Goal: Task Accomplishment & Management: Use online tool/utility

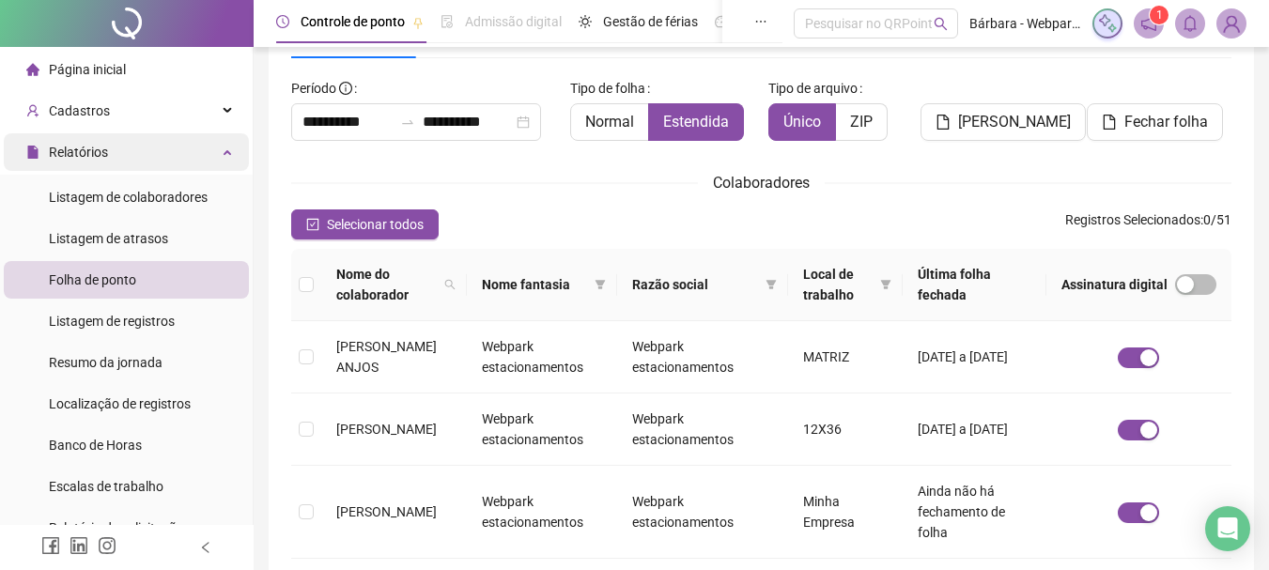
scroll to position [100, 0]
click at [79, 145] on span "Relatórios" at bounding box center [78, 152] width 59 height 15
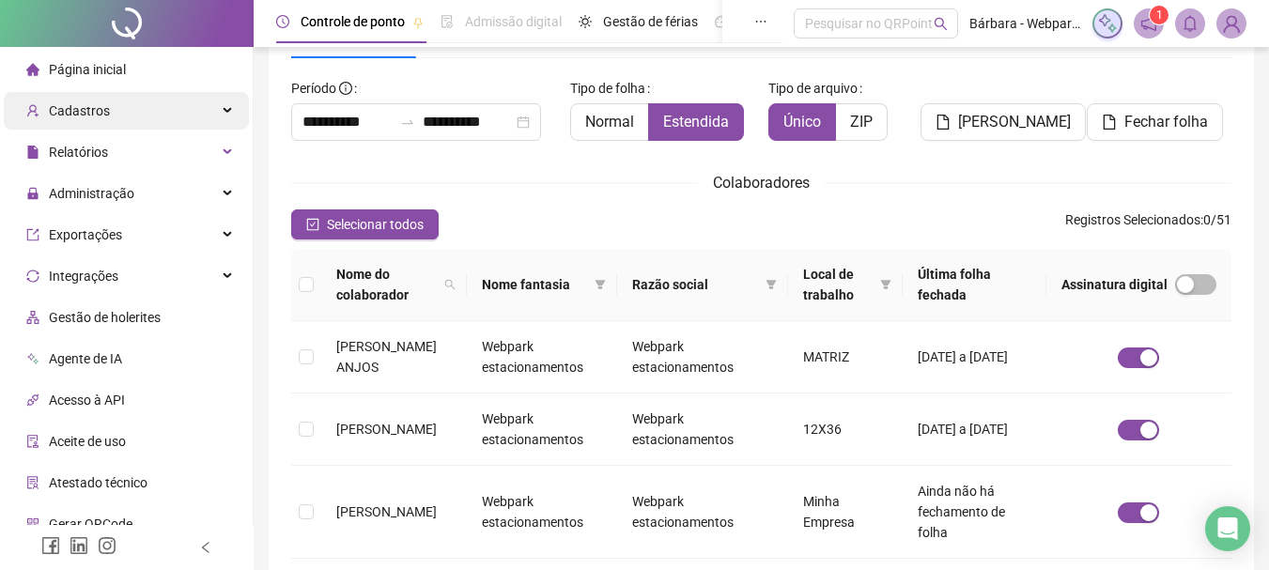
click at [131, 127] on div "Cadastros" at bounding box center [126, 111] width 245 height 38
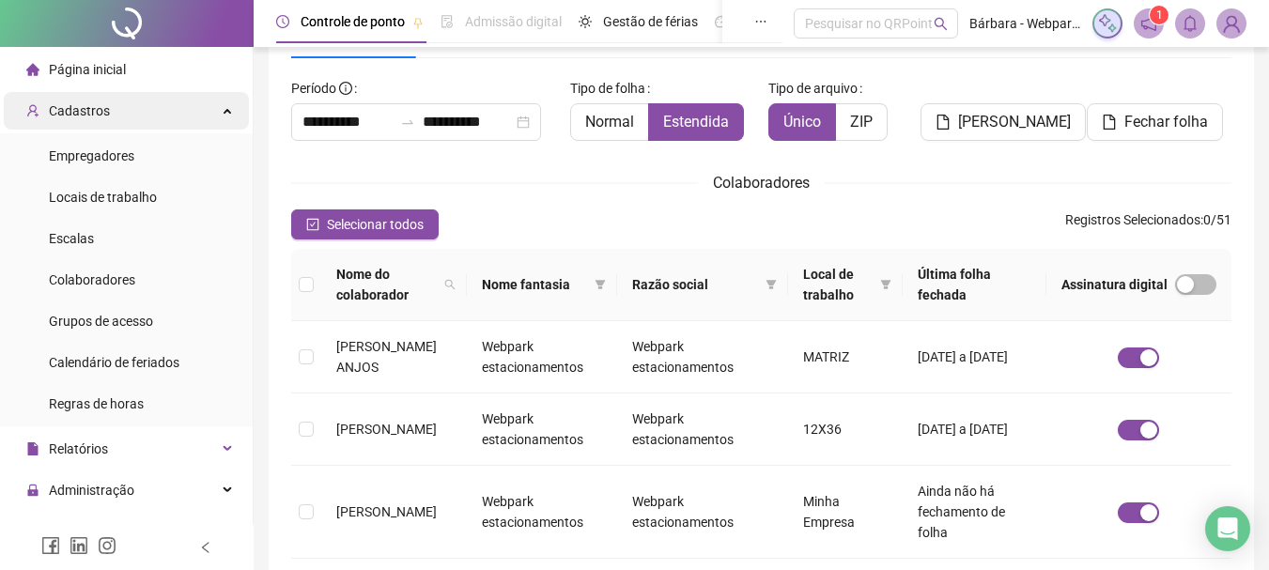
click at [127, 103] on div "Cadastros" at bounding box center [126, 111] width 245 height 38
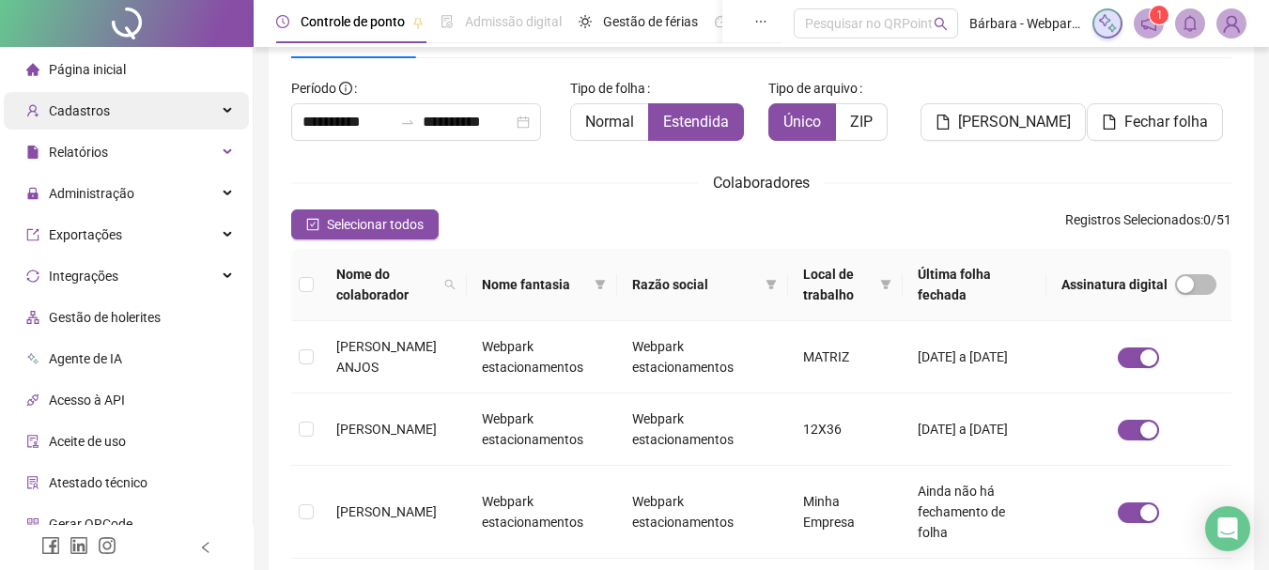
click at [151, 118] on div "Cadastros" at bounding box center [126, 111] width 245 height 38
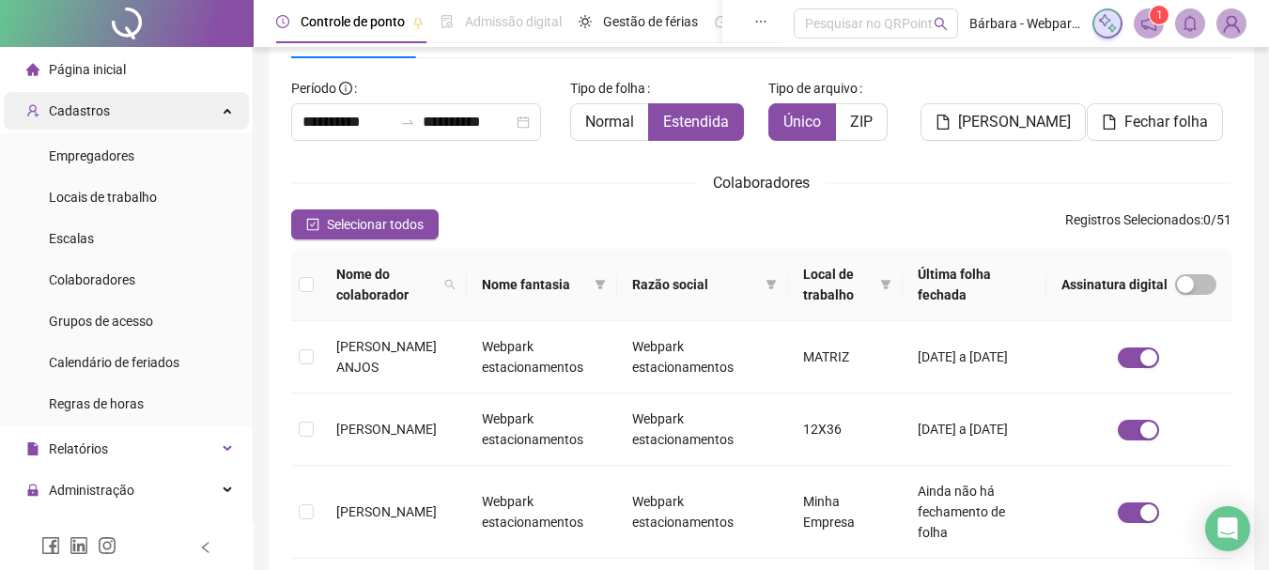
click at [136, 109] on div "Cadastros" at bounding box center [126, 111] width 245 height 38
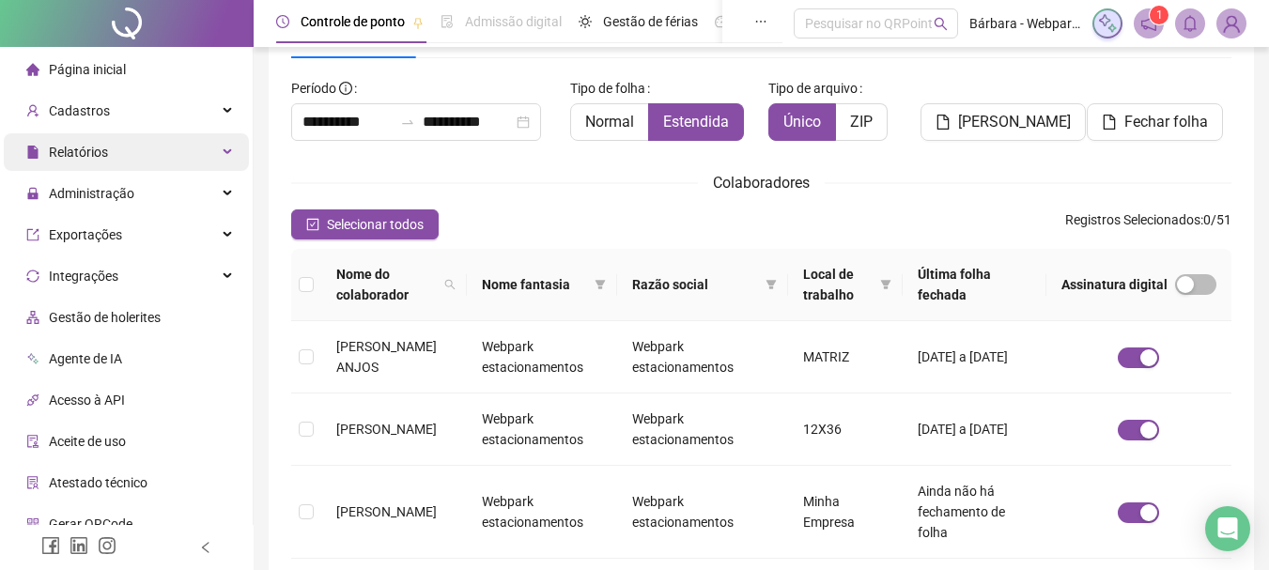
click at [126, 150] on div "Relatórios" at bounding box center [126, 152] width 245 height 38
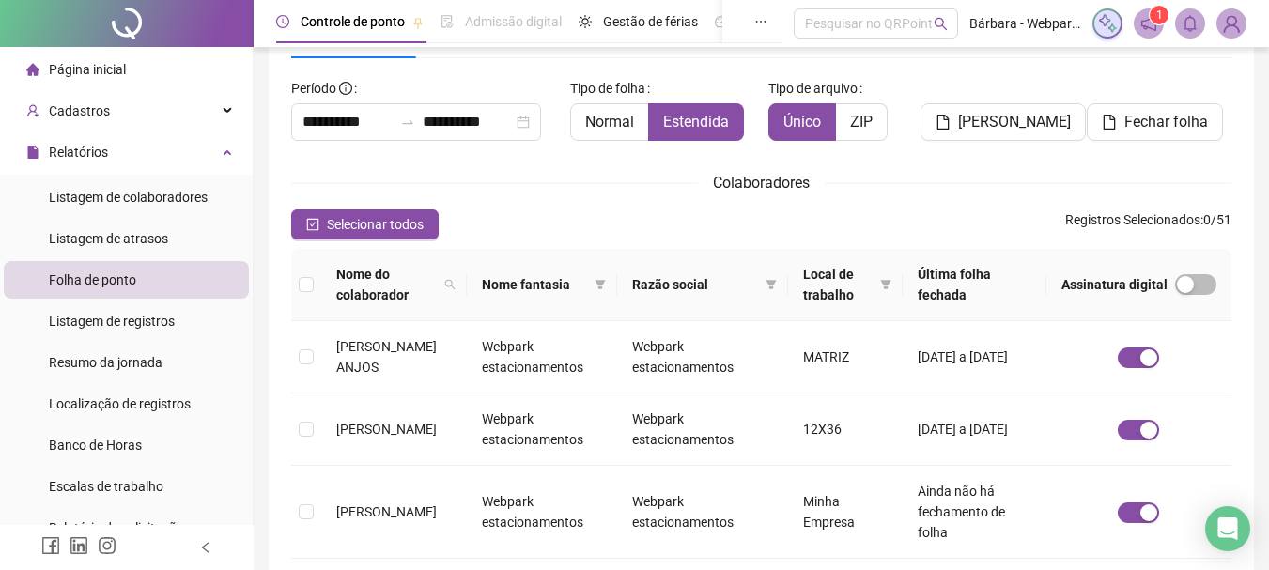
click at [123, 288] on div "Folha de ponto" at bounding box center [92, 280] width 87 height 38
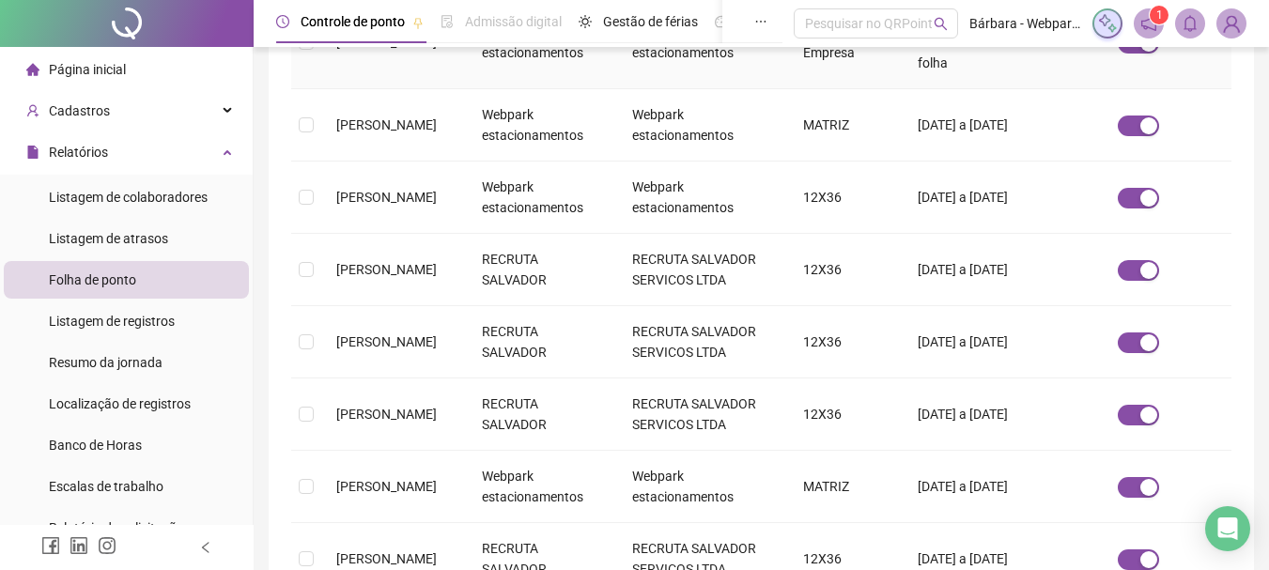
scroll to position [663, 0]
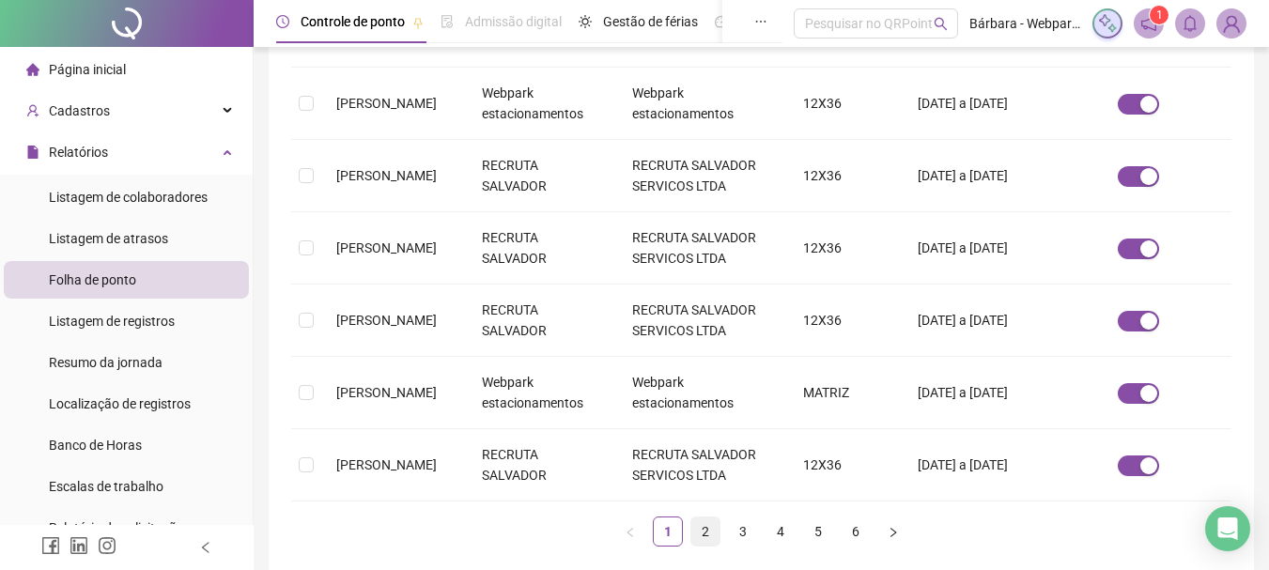
click at [708, 531] on link "2" at bounding box center [705, 532] width 28 height 28
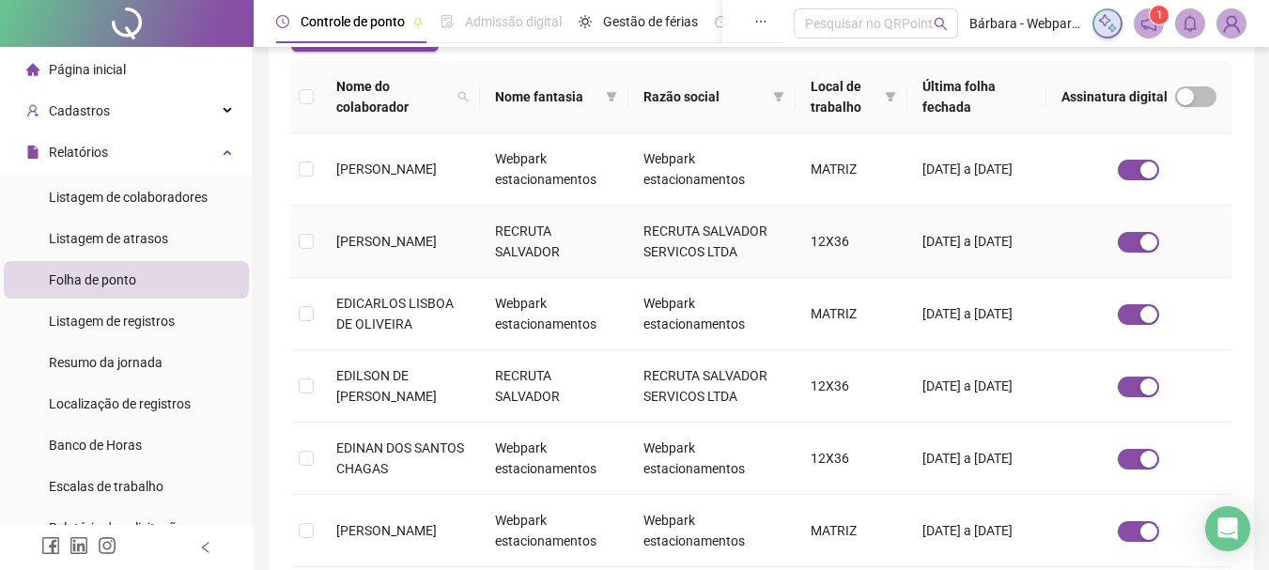
click at [407, 240] on span "[PERSON_NAME]" at bounding box center [386, 241] width 100 height 15
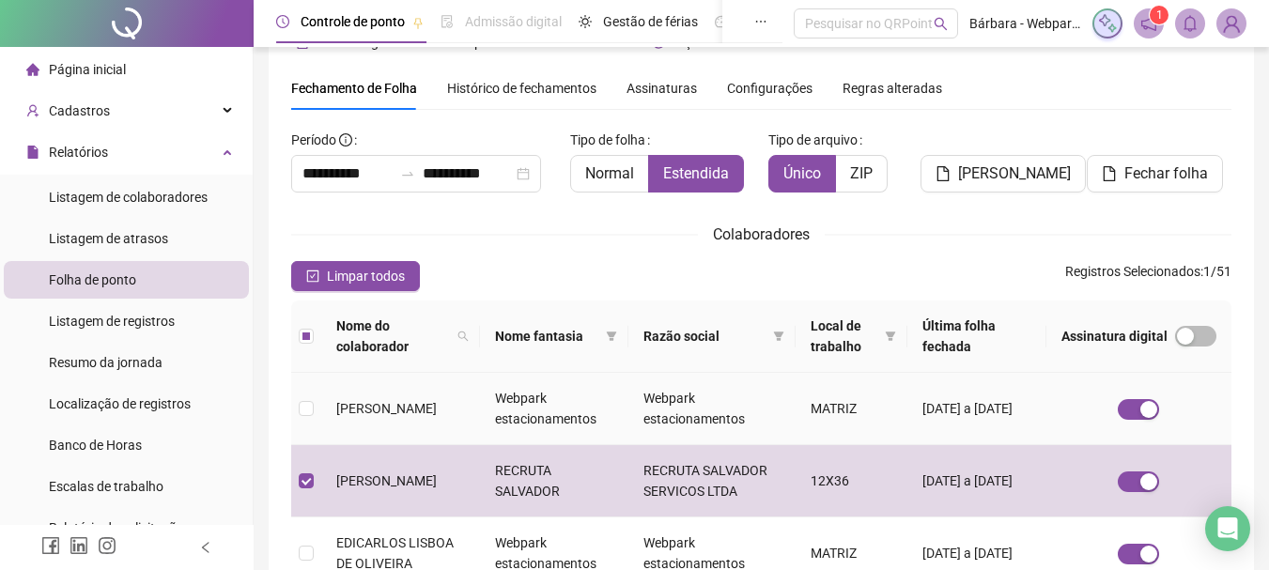
scroll to position [0, 0]
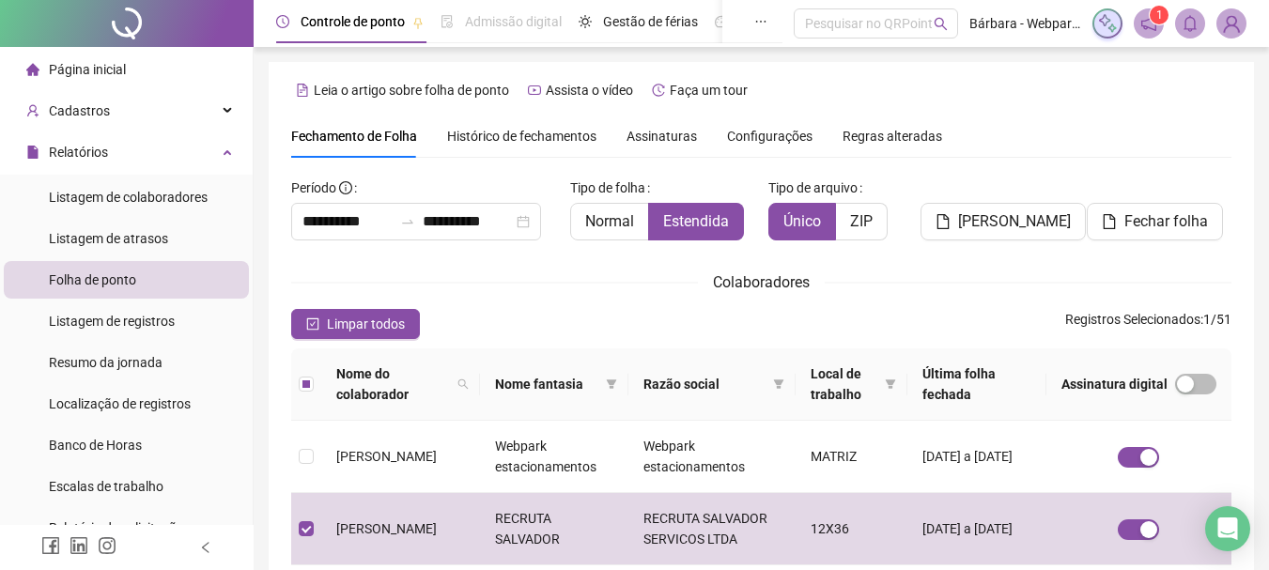
click at [1074, 206] on div "[PERSON_NAME]" at bounding box center [1000, 214] width 160 height 83
click at [1041, 209] on button "[PERSON_NAME]" at bounding box center [1002, 222] width 165 height 38
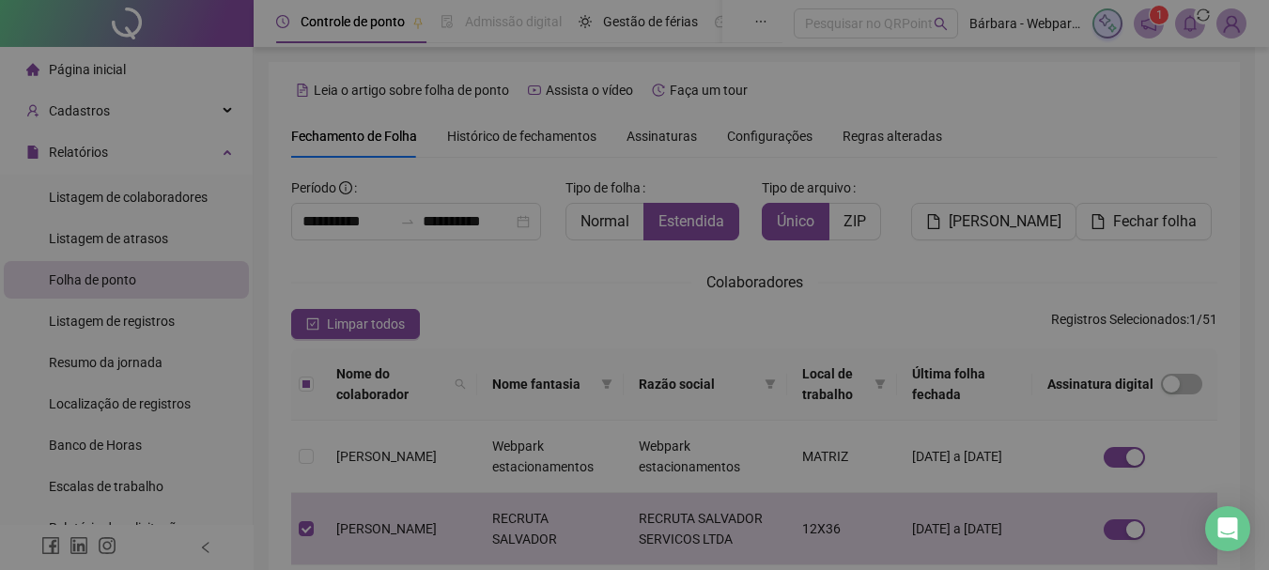
scroll to position [100, 0]
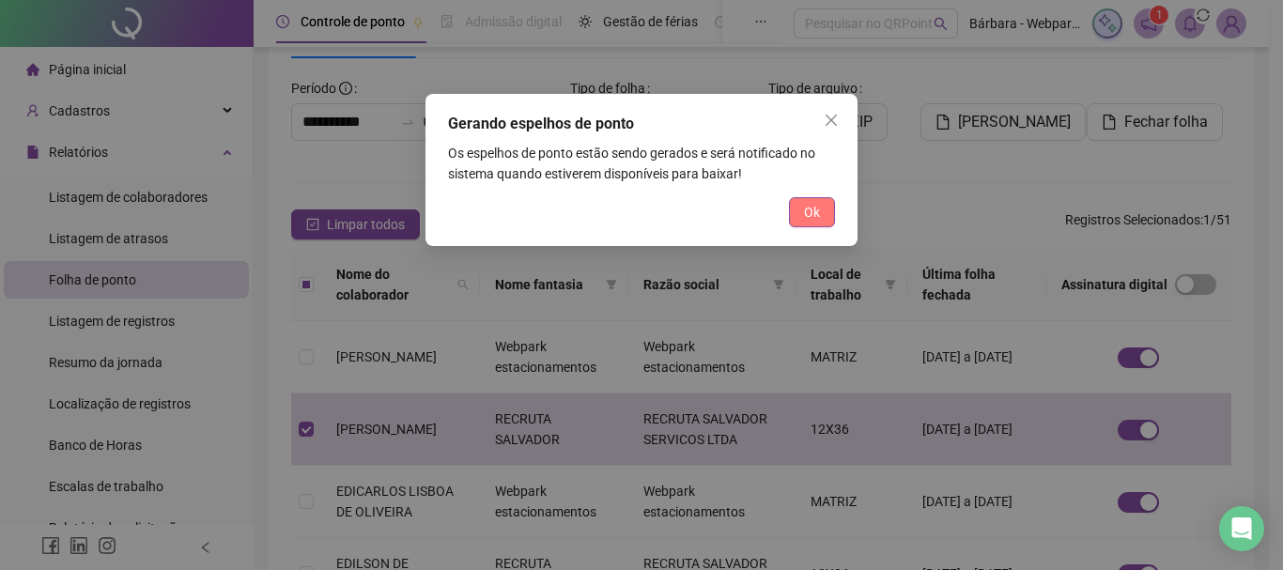
click at [811, 211] on span "Ok" at bounding box center [812, 212] width 16 height 21
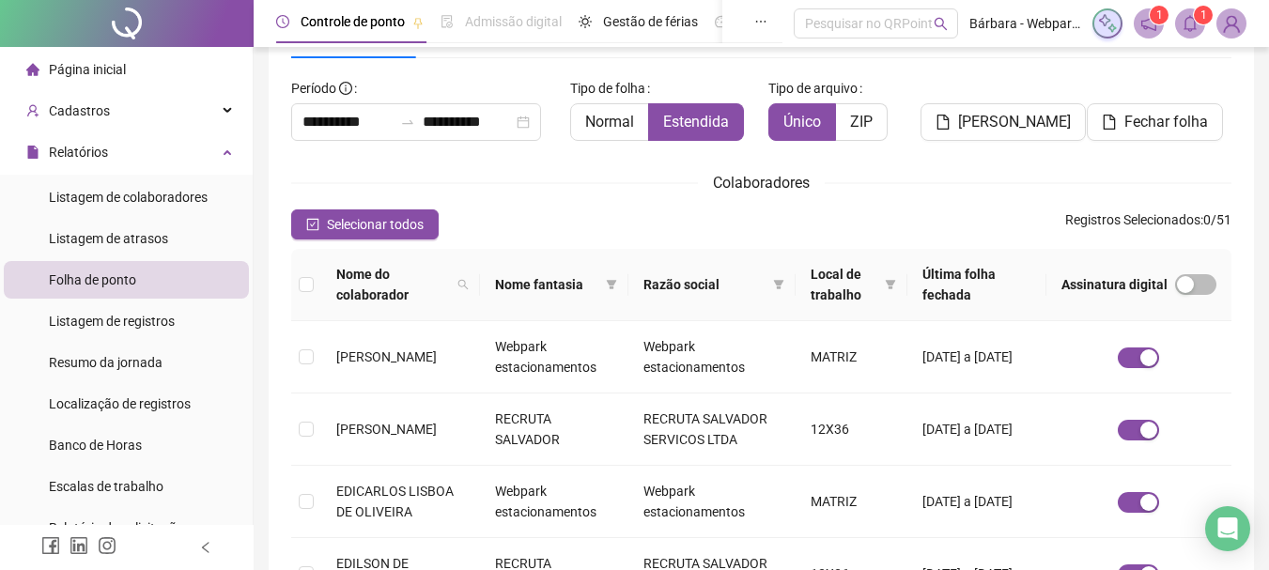
click at [1193, 20] on icon "bell" at bounding box center [1190, 23] width 17 height 17
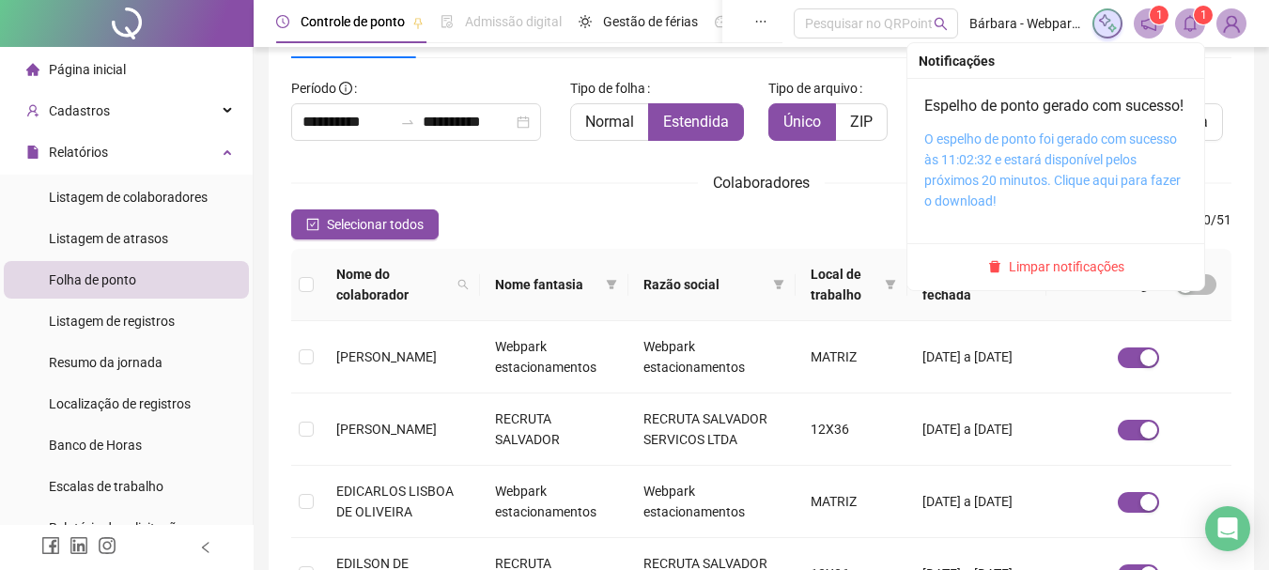
click at [1004, 184] on link "O espelho de ponto foi gerado com sucesso às 11:02:32 e estará disponível pelos…" at bounding box center [1052, 169] width 256 height 77
